Goal: Transaction & Acquisition: Obtain resource

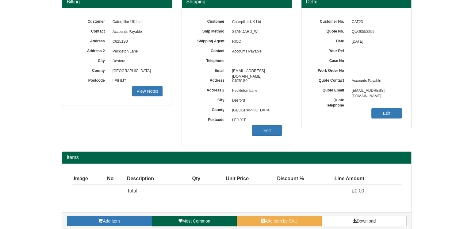
scroll to position [69, 0]
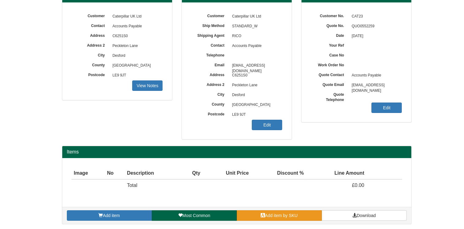
click at [280, 218] on link "Add item by SKU" at bounding box center [279, 215] width 85 height 10
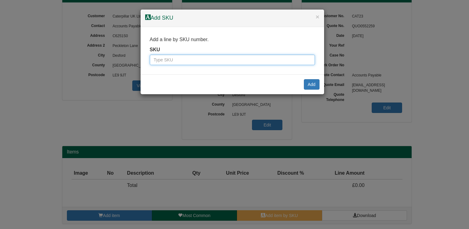
click at [179, 59] on input "text" at bounding box center [232, 60] width 165 height 10
paste input "9784311BLA"
type input "9784311BLA"
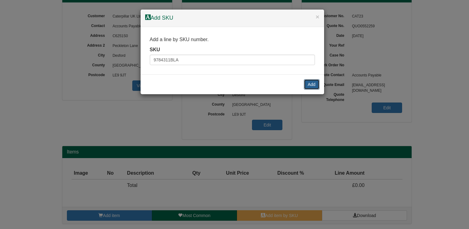
click at [309, 81] on button "Add" at bounding box center [312, 84] width 16 height 10
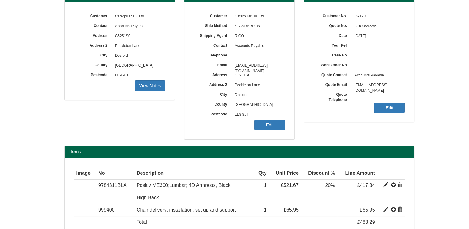
scroll to position [99, 0]
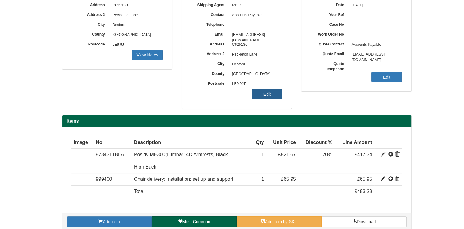
click at [270, 94] on link "Edit" at bounding box center [267, 94] width 30 height 10
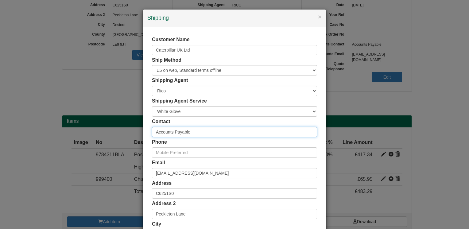
drag, startPoint x: 201, startPoint y: 131, endPoint x: 127, endPoint y: 137, distance: 73.8
click at [127, 137] on div "× Shipping Customer Name Caterpillar UK Ltd Ship Method Free of Charge £5 Flat …" at bounding box center [234, 114] width 469 height 229
type input "[PERSON_NAME]"
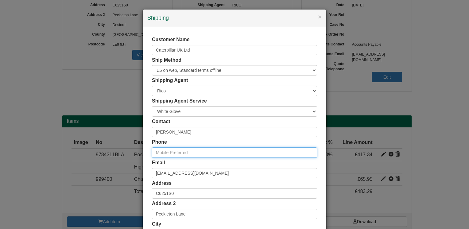
drag, startPoint x: 193, startPoint y: 152, endPoint x: 176, endPoint y: 153, distance: 16.9
click at [176, 153] on input "text" at bounding box center [234, 152] width 165 height 10
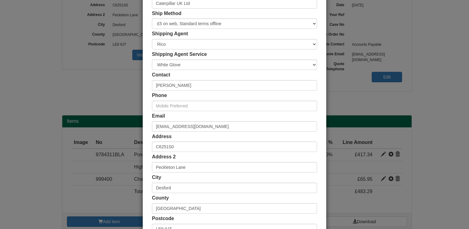
scroll to position [61, 0]
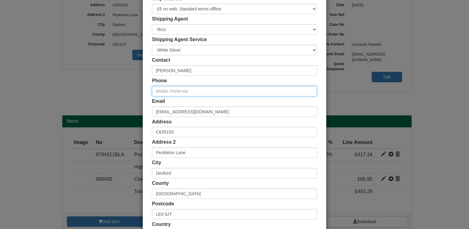
click at [163, 93] on input "text" at bounding box center [234, 91] width 165 height 10
click at [165, 90] on input "0" at bounding box center [234, 91] width 165 height 10
paste input "1564 786481"
type input "01564 786481"
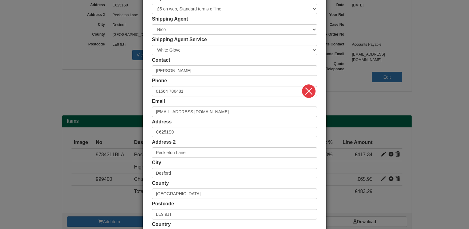
click at [145, 98] on div "Customer Name Caterpillar UK Ltd Ship Method Free of Charge £5 Flat Rate £7.50 …" at bounding box center [234, 107] width 183 height 283
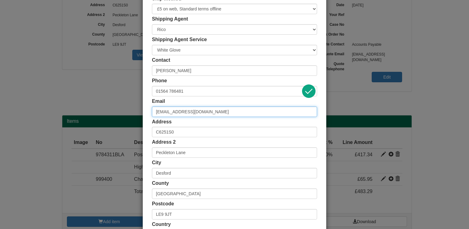
drag, startPoint x: 225, startPoint y: 113, endPoint x: 149, endPoint y: 116, distance: 76.1
click at [149, 116] on div "Customer Name Caterpillar UK Ltd Ship Method Free of Charge £5 Flat Rate £7.50 …" at bounding box center [234, 107] width 183 height 283
click at [161, 113] on input "email" at bounding box center [234, 111] width 165 height 10
paste input "[PERSON_NAME][EMAIL_ADDRESS][DOMAIN_NAME]"
type input "[PERSON_NAME][EMAIL_ADDRESS][DOMAIN_NAME]"
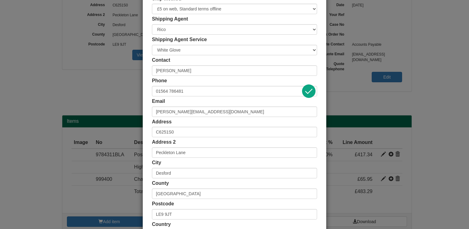
click at [145, 114] on div "Customer Name Caterpillar UK Ltd Ship Method Free of Charge £5 Flat Rate £7.50 …" at bounding box center [234, 107] width 183 height 283
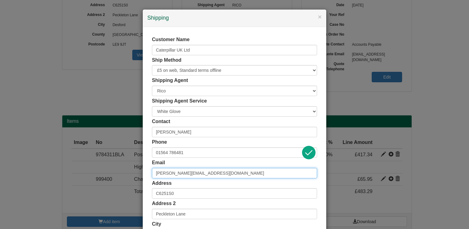
click at [201, 173] on input "[PERSON_NAME][EMAIL_ADDRESS][DOMAIN_NAME]" at bounding box center [234, 173] width 165 height 10
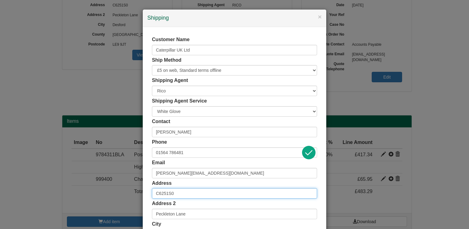
drag, startPoint x: 188, startPoint y: 192, endPoint x: 130, endPoint y: 200, distance: 58.5
click at [130, 200] on div "× Shipping Customer Name Caterpillar UK Ltd Ship Method Free of Charge £5 Flat …" at bounding box center [234, 114] width 469 height 229
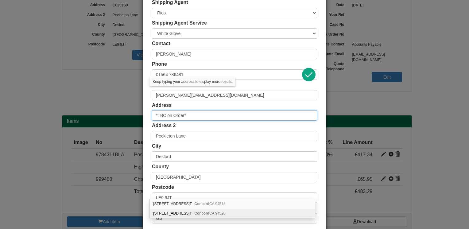
scroll to position [110, 0]
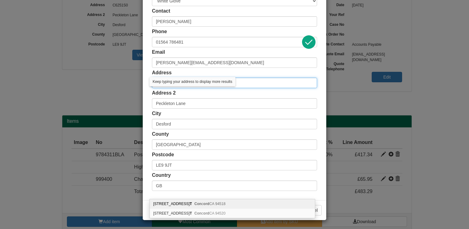
type input "*TBC on Order*"
click at [16, 145] on div "× Shipping Customer Name Caterpillar UK Ltd Ship Method Free of Charge £5 Flat …" at bounding box center [234, 114] width 469 height 229
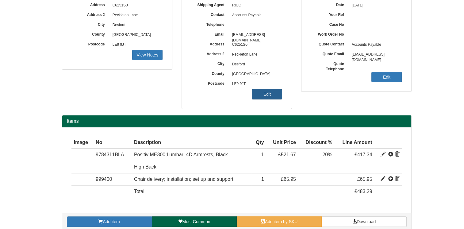
click at [270, 96] on link "Edit" at bounding box center [267, 94] width 30 height 10
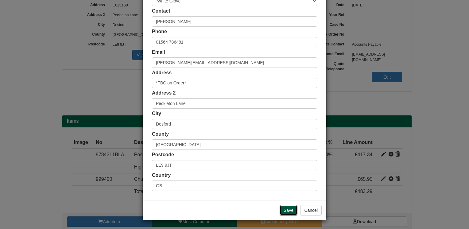
click at [284, 212] on input "Save" at bounding box center [288, 210] width 18 height 10
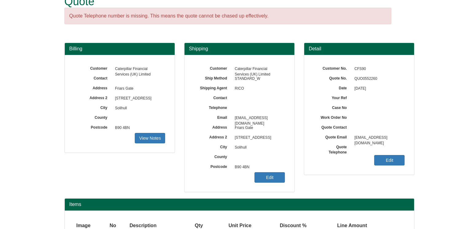
scroll to position [69, 0]
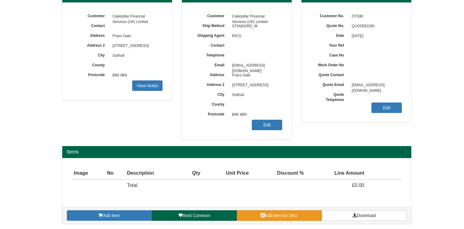
click at [271, 219] on link "Add item by SKU" at bounding box center [279, 215] width 85 height 10
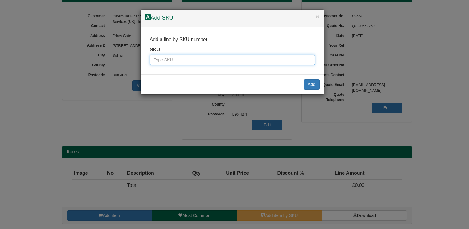
paste input "[PERSON_NAME][EMAIL_ADDRESS][DOMAIN_NAME]"
type input "[PERSON_NAME][EMAIL_ADDRESS][DOMAIN_NAME]"
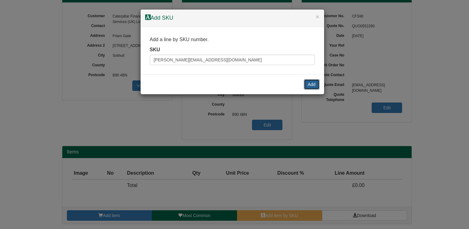
click at [309, 82] on button "Add" at bounding box center [312, 84] width 16 height 10
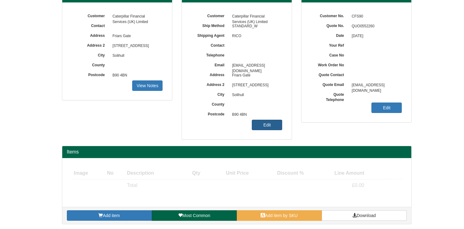
click at [265, 124] on link "Edit" at bounding box center [267, 125] width 30 height 10
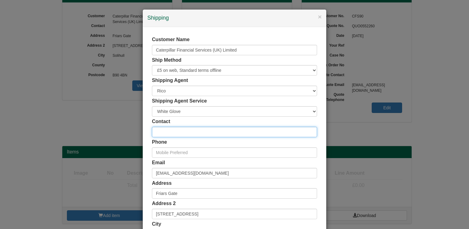
click at [177, 132] on input "text" at bounding box center [234, 132] width 165 height 10
type input "Adam Moom"
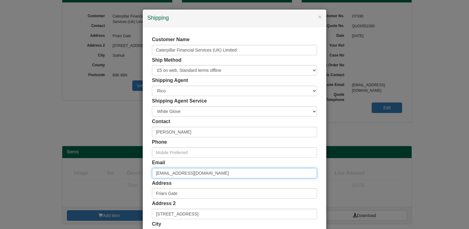
drag, startPoint x: 227, startPoint y: 176, endPoint x: 115, endPoint y: 170, distance: 111.5
click at [118, 170] on div "× Shipping Customer Name Caterpillar Financial Services (UK) Limited Ship Metho…" at bounding box center [234, 114] width 469 height 229
paste input "[PERSON_NAME][EMAIL_ADDRESS][DOMAIN_NAME]"
type input "[PERSON_NAME][EMAIL_ADDRESS][DOMAIN_NAME]"
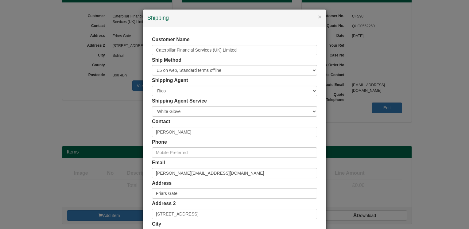
click at [143, 156] on div "Customer Name Caterpillar Financial Services (UK) Limited Ship Method Free of C…" at bounding box center [234, 168] width 183 height 283
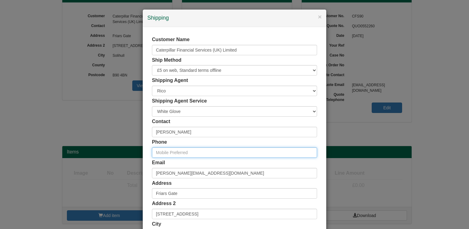
click at [193, 152] on input "text" at bounding box center [234, 152] width 165 height 10
click at [191, 153] on input "text" at bounding box center [234, 152] width 165 height 10
click at [160, 155] on input "0" at bounding box center [234, 152] width 165 height 10
paste input "1564 786481"
type input "01564 786481"
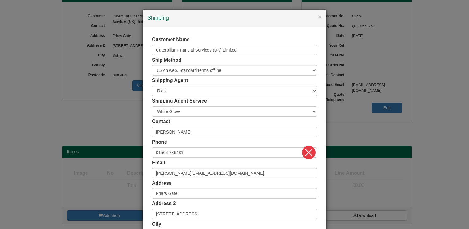
click at [146, 131] on div "Customer Name Caterpillar Financial Services (UK) Limited Ship Method Free of C…" at bounding box center [234, 168] width 183 height 283
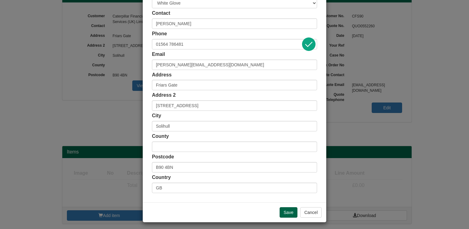
scroll to position [110, 0]
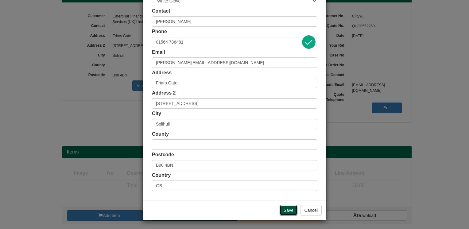
click at [280, 208] on input "Save" at bounding box center [288, 210] width 18 height 10
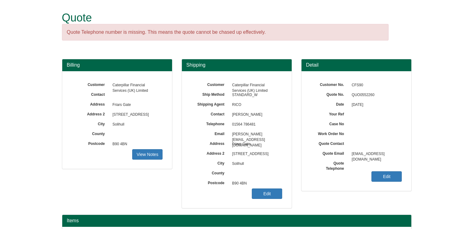
scroll to position [74, 0]
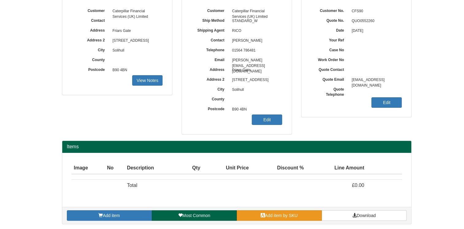
click at [279, 213] on span "Add item by SKU" at bounding box center [281, 215] width 33 height 5
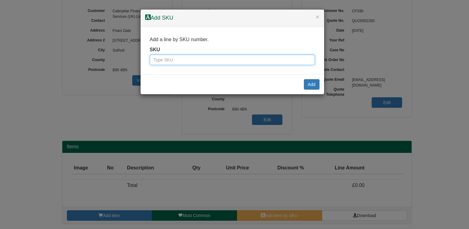
paste input "9784311BLA"
type input "9784311BLA"
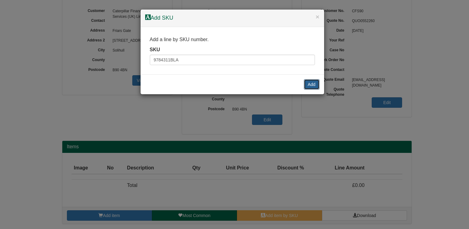
click at [310, 81] on button "Add" at bounding box center [312, 84] width 16 height 10
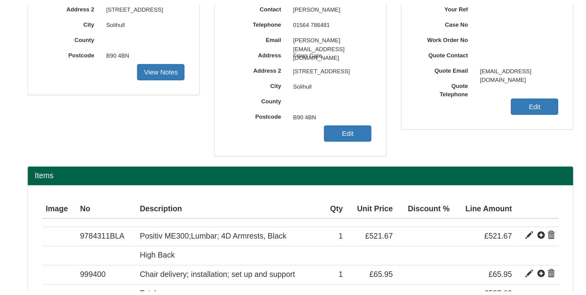
scroll to position [46, 0]
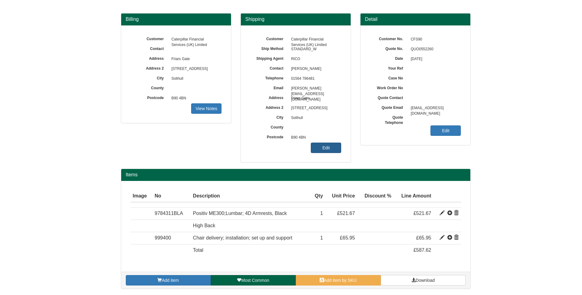
click at [325, 149] on link "Edit" at bounding box center [326, 148] width 30 height 10
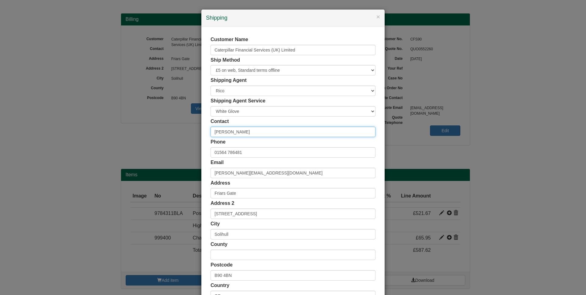
click at [247, 134] on input "Adam Moom" at bounding box center [293, 132] width 165 height 10
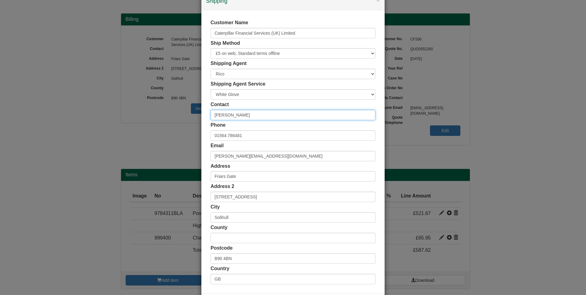
scroll to position [45, 0]
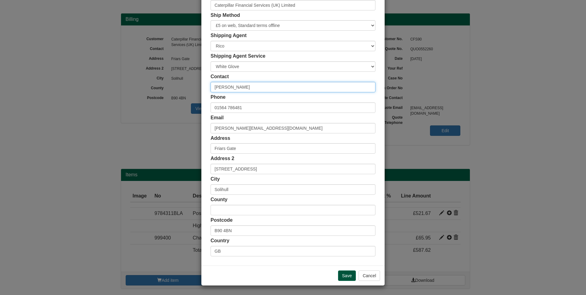
type input "[PERSON_NAME]"
click at [341, 228] on input "Save" at bounding box center [347, 275] width 18 height 10
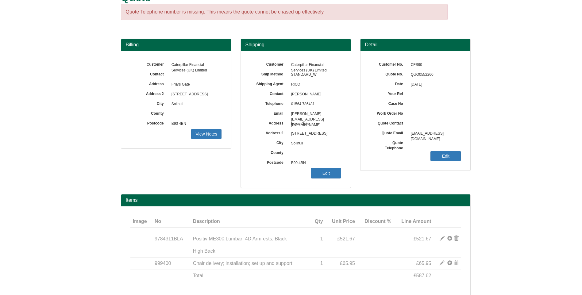
scroll to position [46, 0]
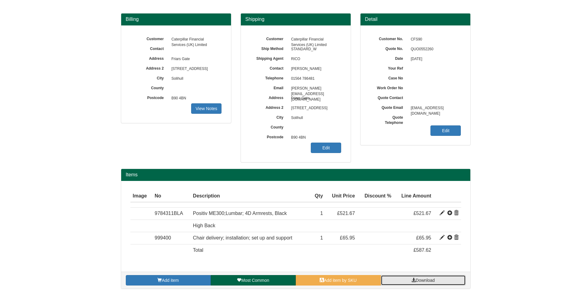
click at [414, 281] on span at bounding box center [413, 280] width 4 height 4
